Goal: Complete application form

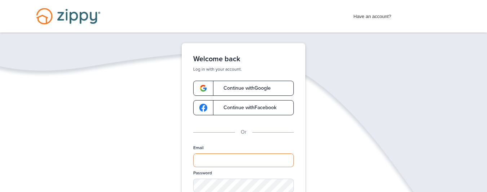
type input "**********"
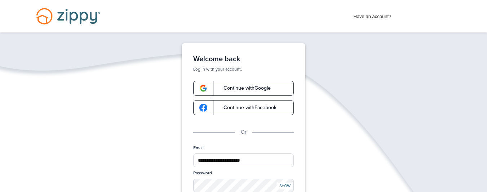
scroll to position [118, 0]
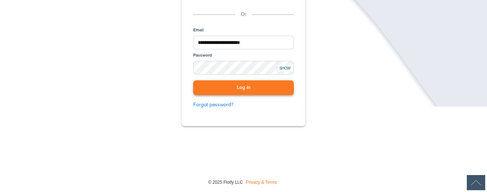
click at [247, 86] on button "Log in" at bounding box center [243, 87] width 101 height 15
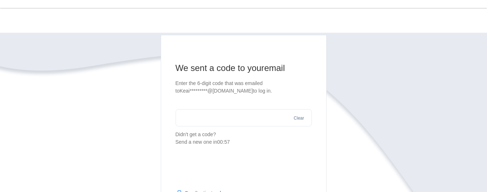
scroll to position [58, 0]
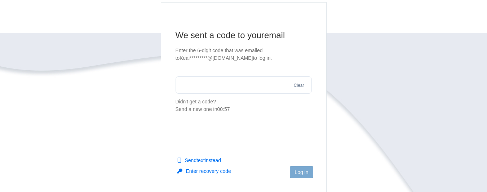
click at [193, 139] on main "We sent a code to your email Enter the 6-digit code that was emailed to Keai***…" at bounding box center [244, 104] width 166 height 205
click at [193, 82] on input "text" at bounding box center [244, 84] width 136 height 17
type input "******"
click at [302, 165] on footer "Log in" at bounding box center [243, 183] width 165 height 47
click at [298, 172] on button "Log in" at bounding box center [301, 172] width 23 height 12
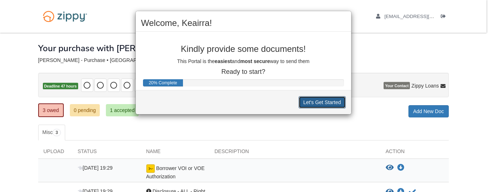
click at [321, 102] on button "Let's Get Started" at bounding box center [322, 102] width 47 height 12
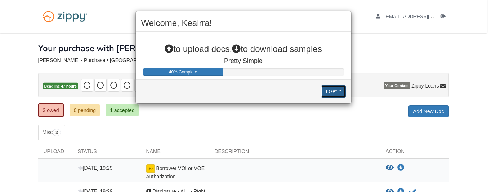
click at [337, 89] on button "I Get It" at bounding box center [333, 91] width 25 height 12
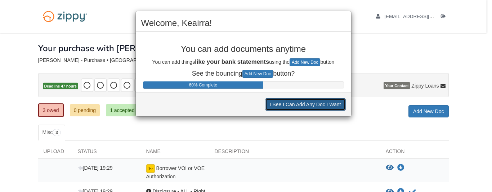
click at [324, 106] on button "I See I Can Add Any Doc I Want" at bounding box center [305, 104] width 81 height 12
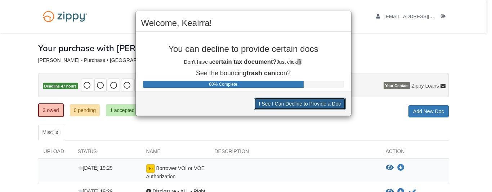
click at [324, 106] on button "I See I Can Decline to Provide a Doc" at bounding box center [300, 104] width 92 height 12
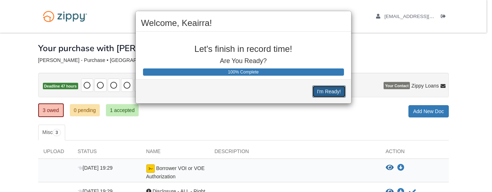
click at [328, 92] on button "I'm Ready!" at bounding box center [329, 91] width 33 height 12
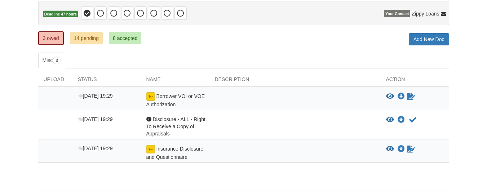
scroll to position [87, 0]
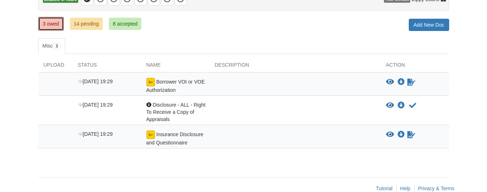
click at [43, 28] on link "3 owed" at bounding box center [51, 24] width 26 height 14
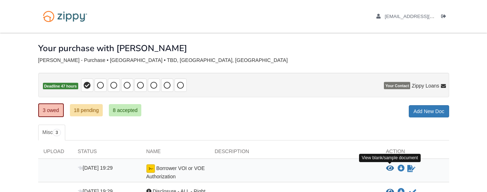
click at [386, 167] on icon "View Borrower VOI or VOE Authorization" at bounding box center [390, 168] width 8 height 7
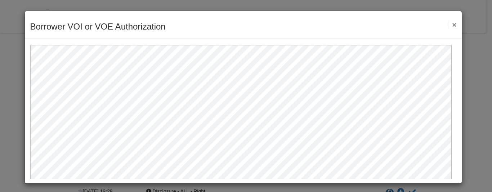
click at [448, 26] on button "×" at bounding box center [452, 25] width 8 height 8
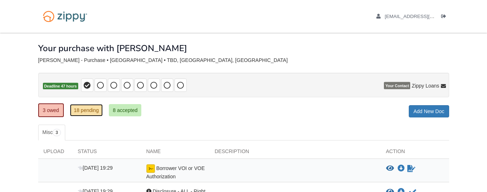
click at [98, 112] on link "18 pending" at bounding box center [86, 110] width 33 height 12
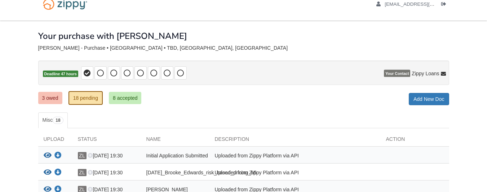
scroll to position [8, 0]
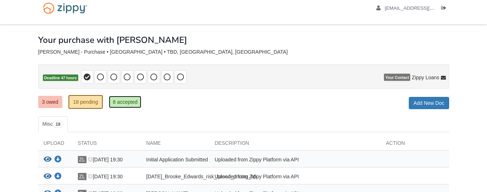
click at [118, 97] on link "8 accepted" at bounding box center [125, 102] width 33 height 12
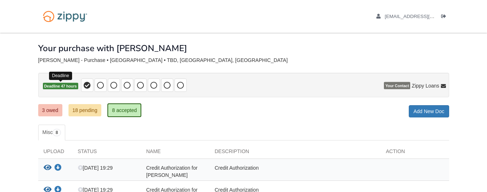
click at [67, 87] on span "Deadline 47 hours" at bounding box center [60, 86] width 35 height 7
click at [279, 70] on div at bounding box center [243, 67] width 411 height 9
